Goal: Transaction & Acquisition: Purchase product/service

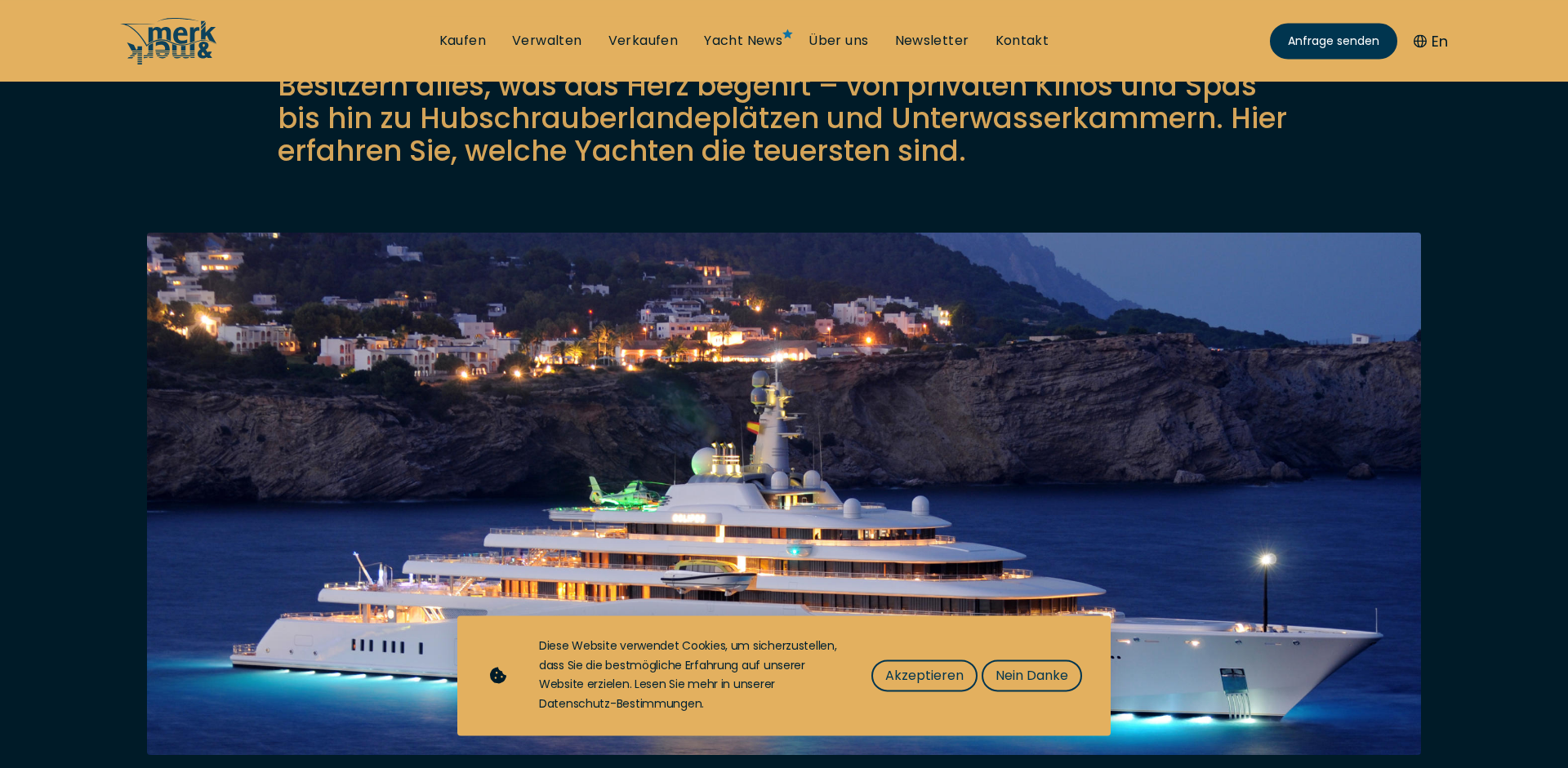
scroll to position [249, 0]
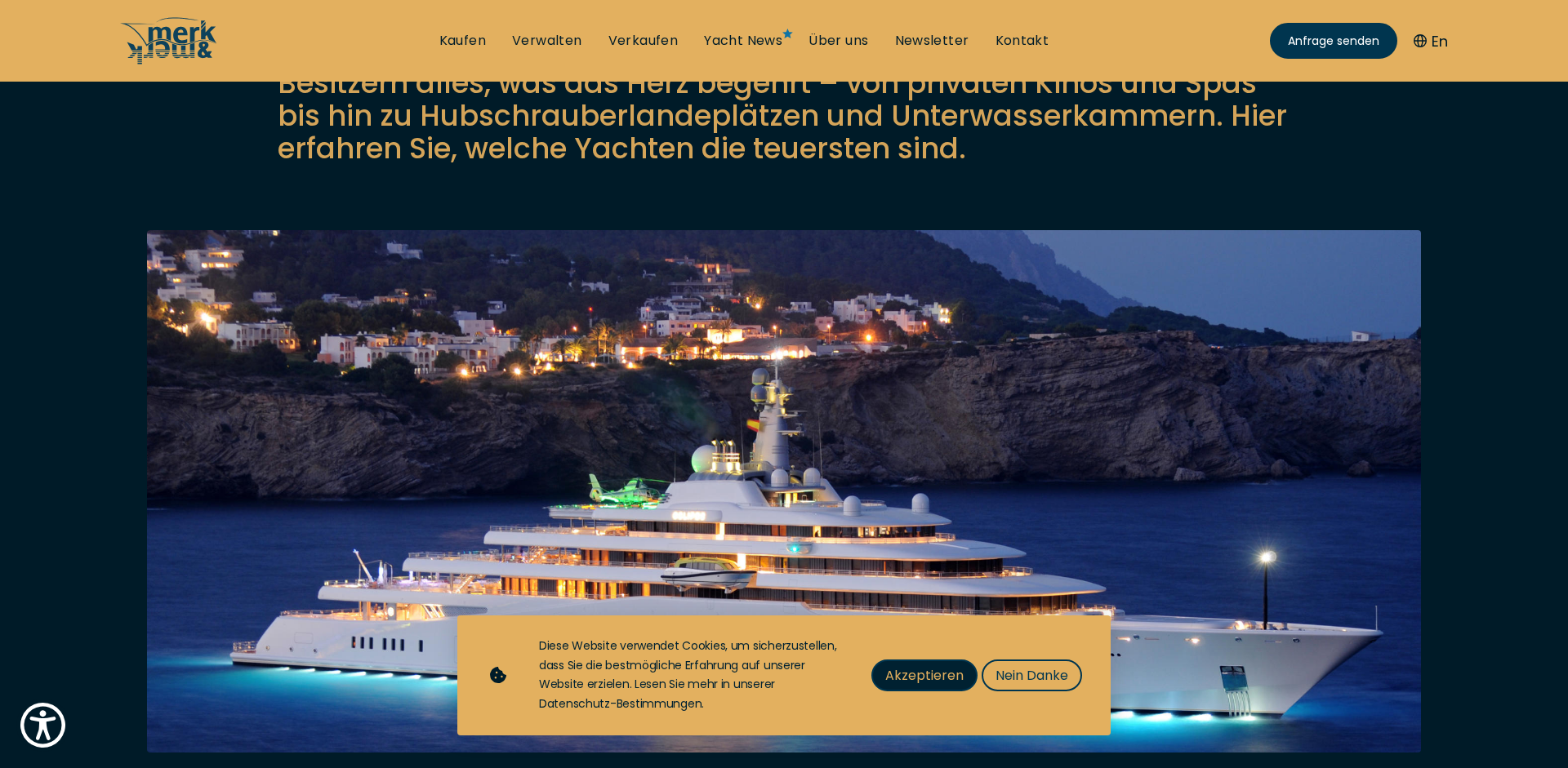
click at [909, 670] on span "Akzeptieren" at bounding box center [924, 675] width 78 height 20
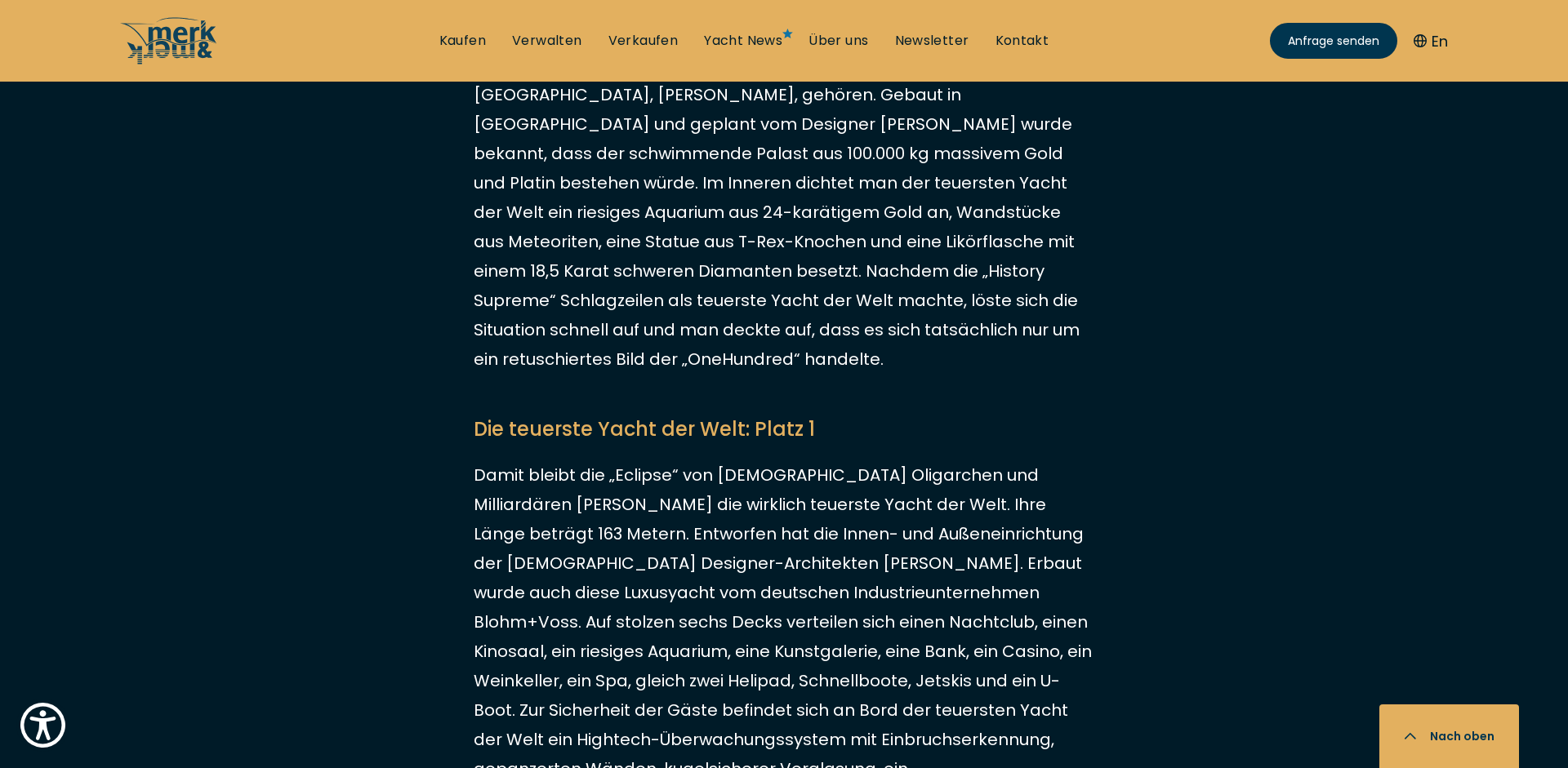
scroll to position [3496, 0]
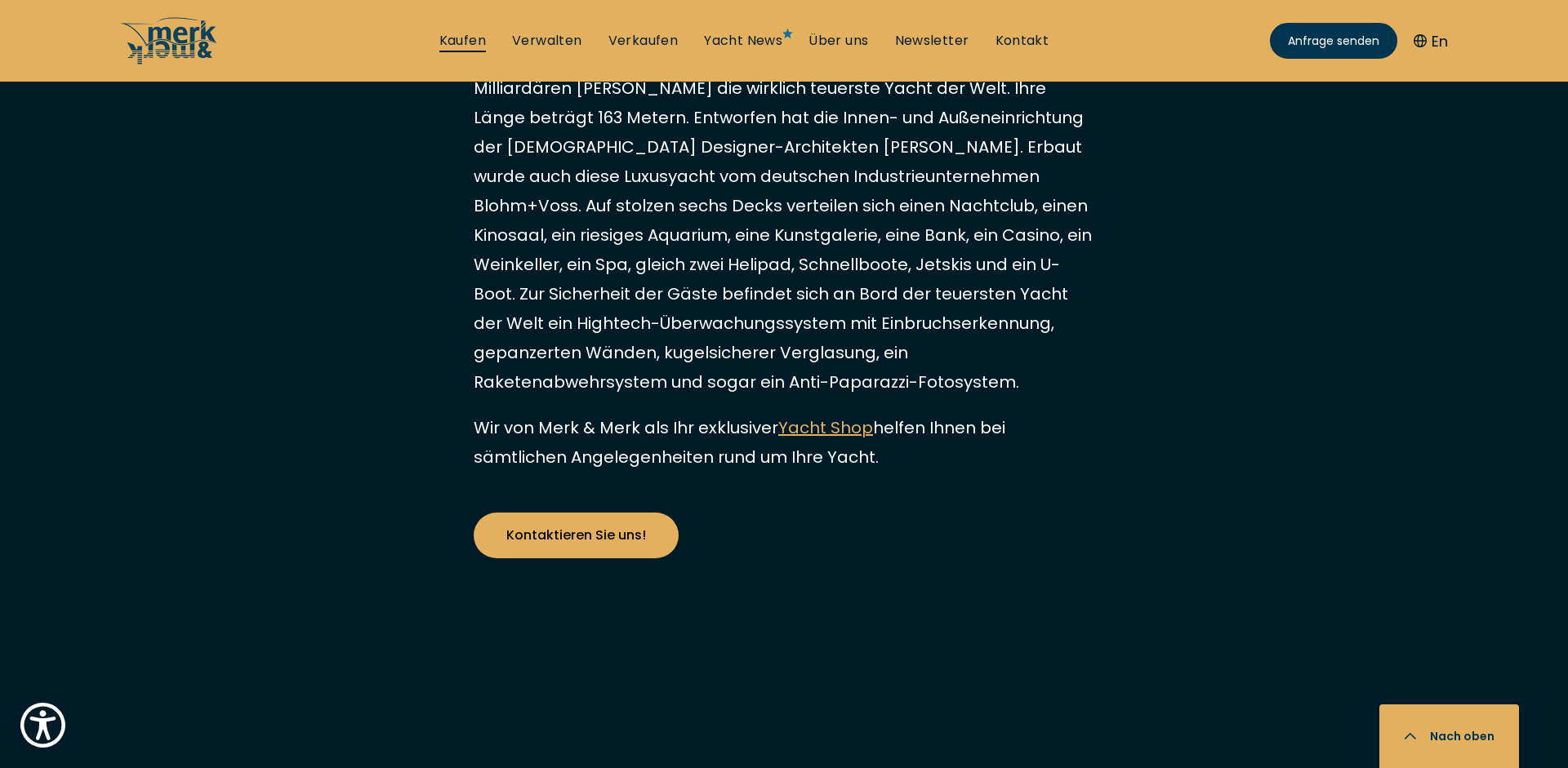
click at [477, 38] on link "Kaufen" at bounding box center [462, 41] width 47 height 18
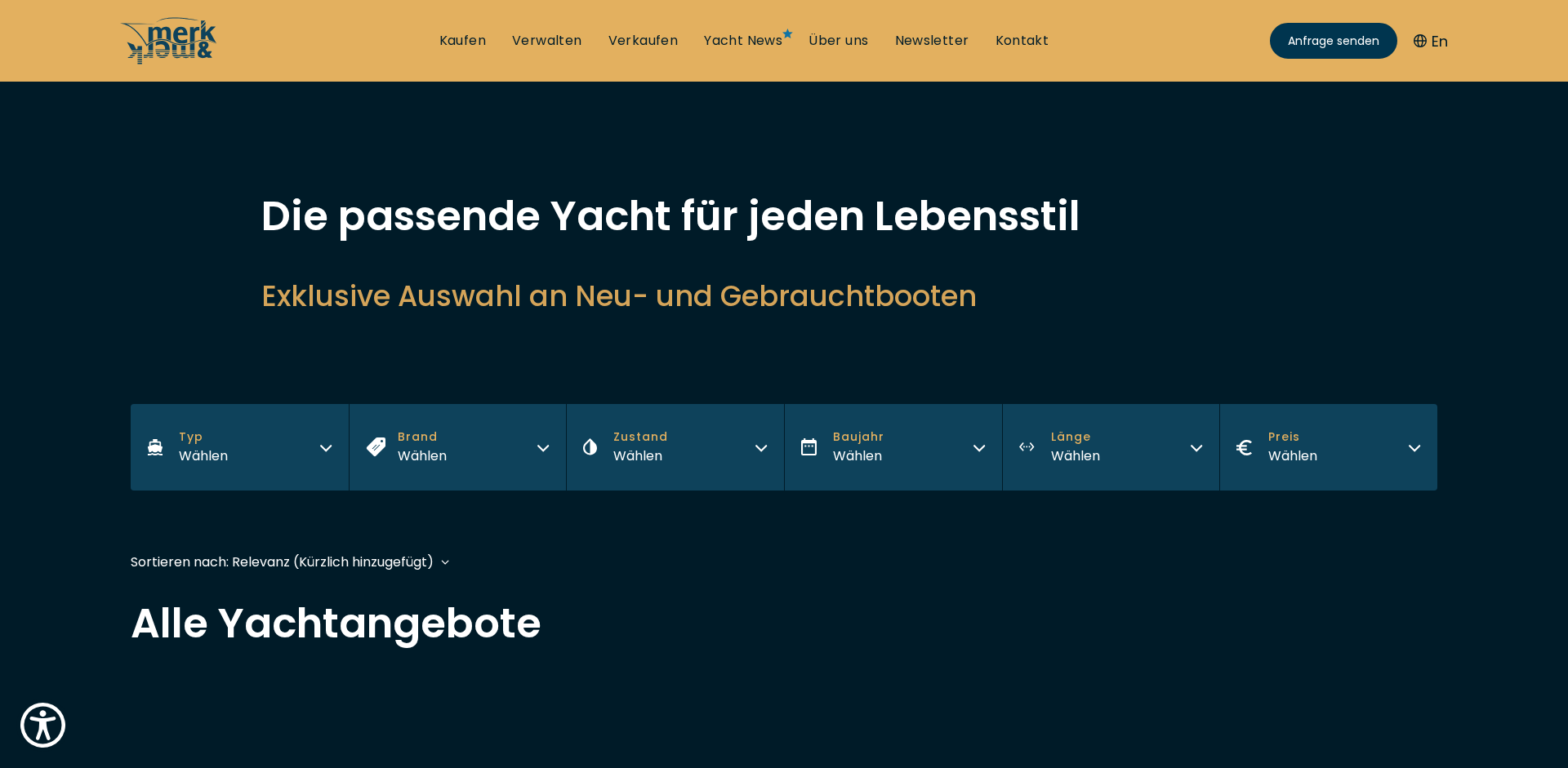
click at [320, 443] on icon "button" at bounding box center [325, 445] width 13 height 13
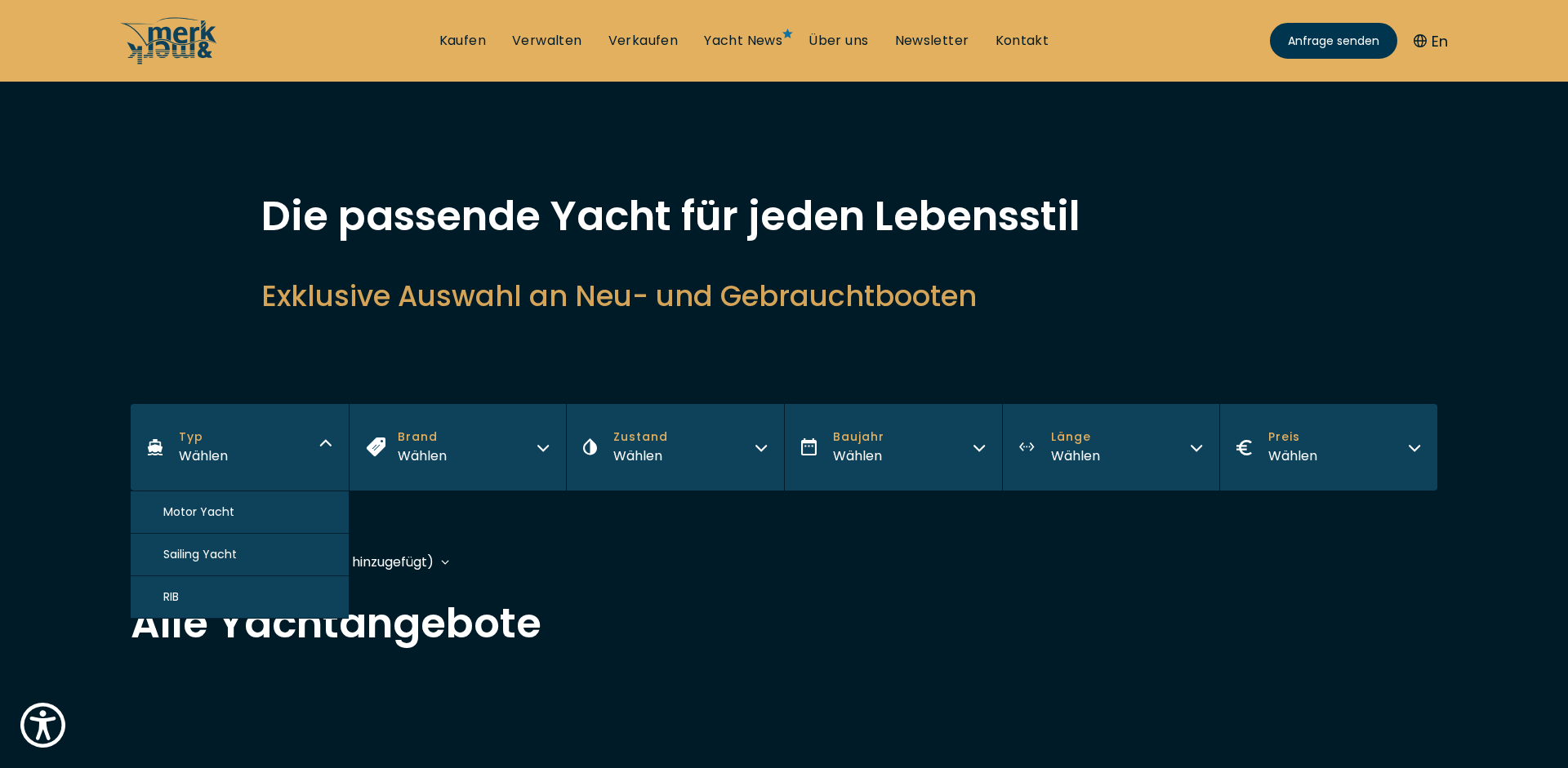
click at [320, 443] on icon "button" at bounding box center [325, 445] width 13 height 13
